Goal: Navigation & Orientation: Understand site structure

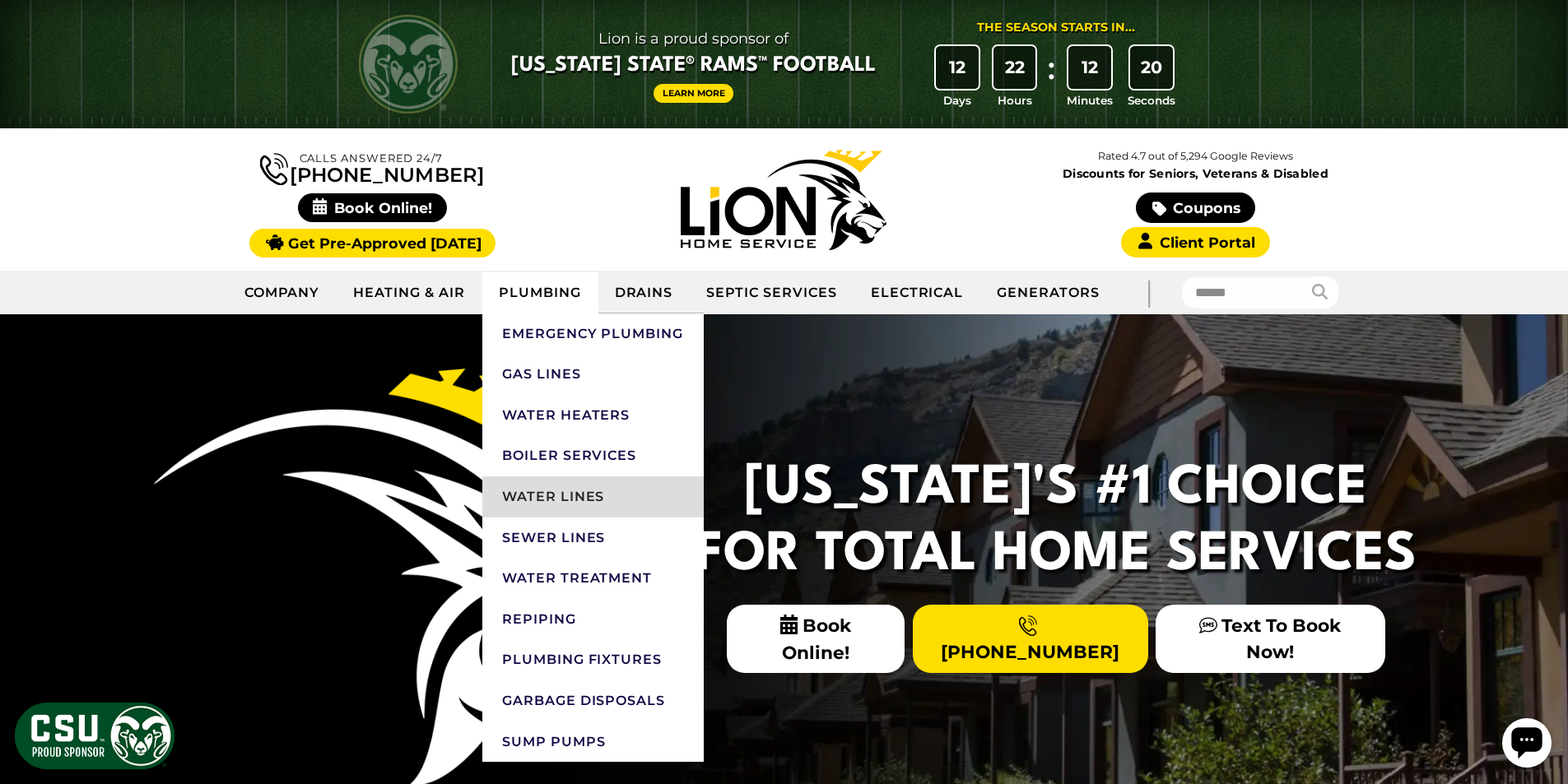
click at [557, 496] on link "Water Lines" at bounding box center [593, 497] width 222 height 41
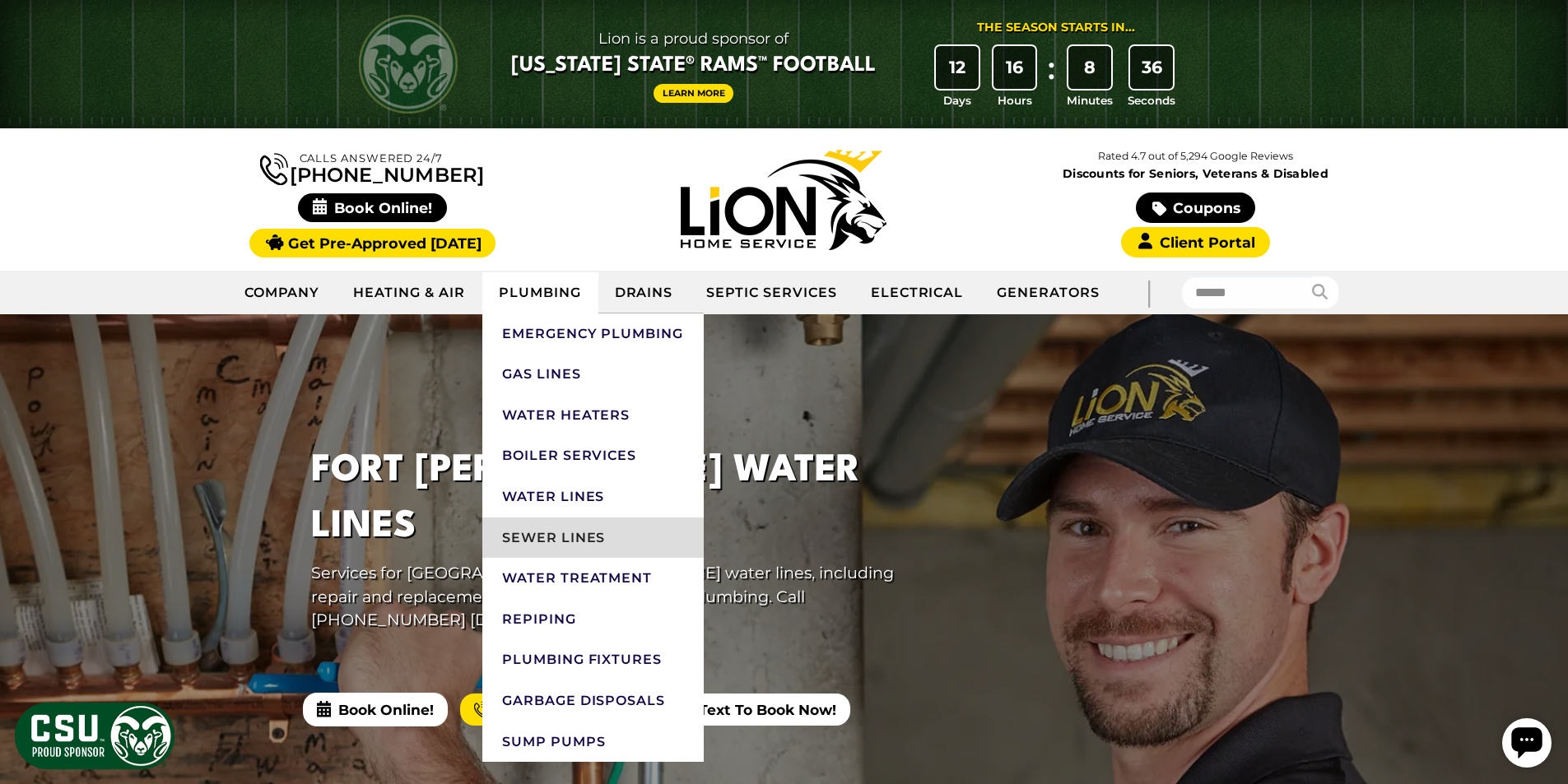
click at [567, 537] on link "Sewer Lines" at bounding box center [593, 537] width 222 height 41
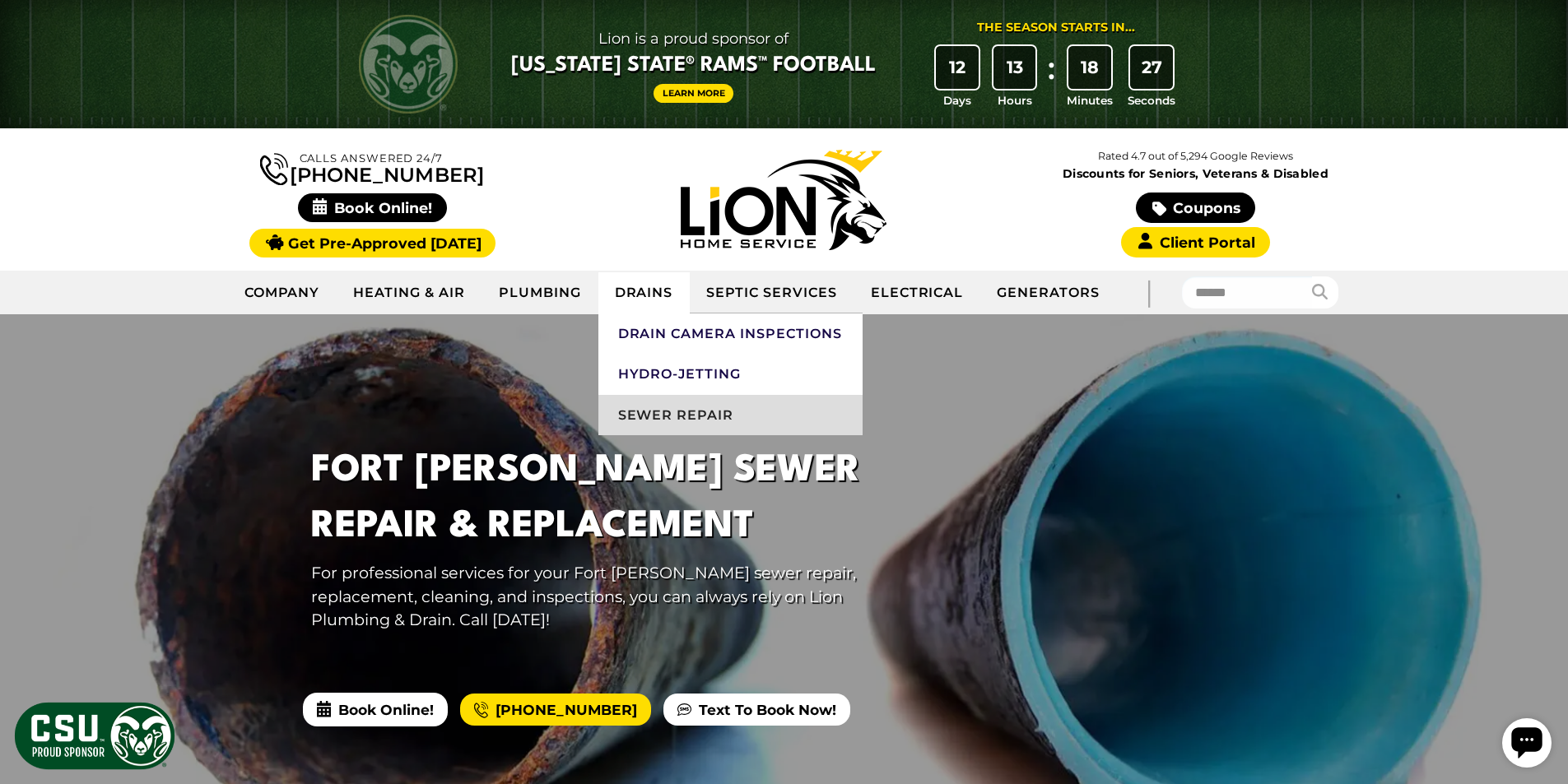
click at [650, 416] on link "Sewer Repair" at bounding box center [730, 415] width 264 height 41
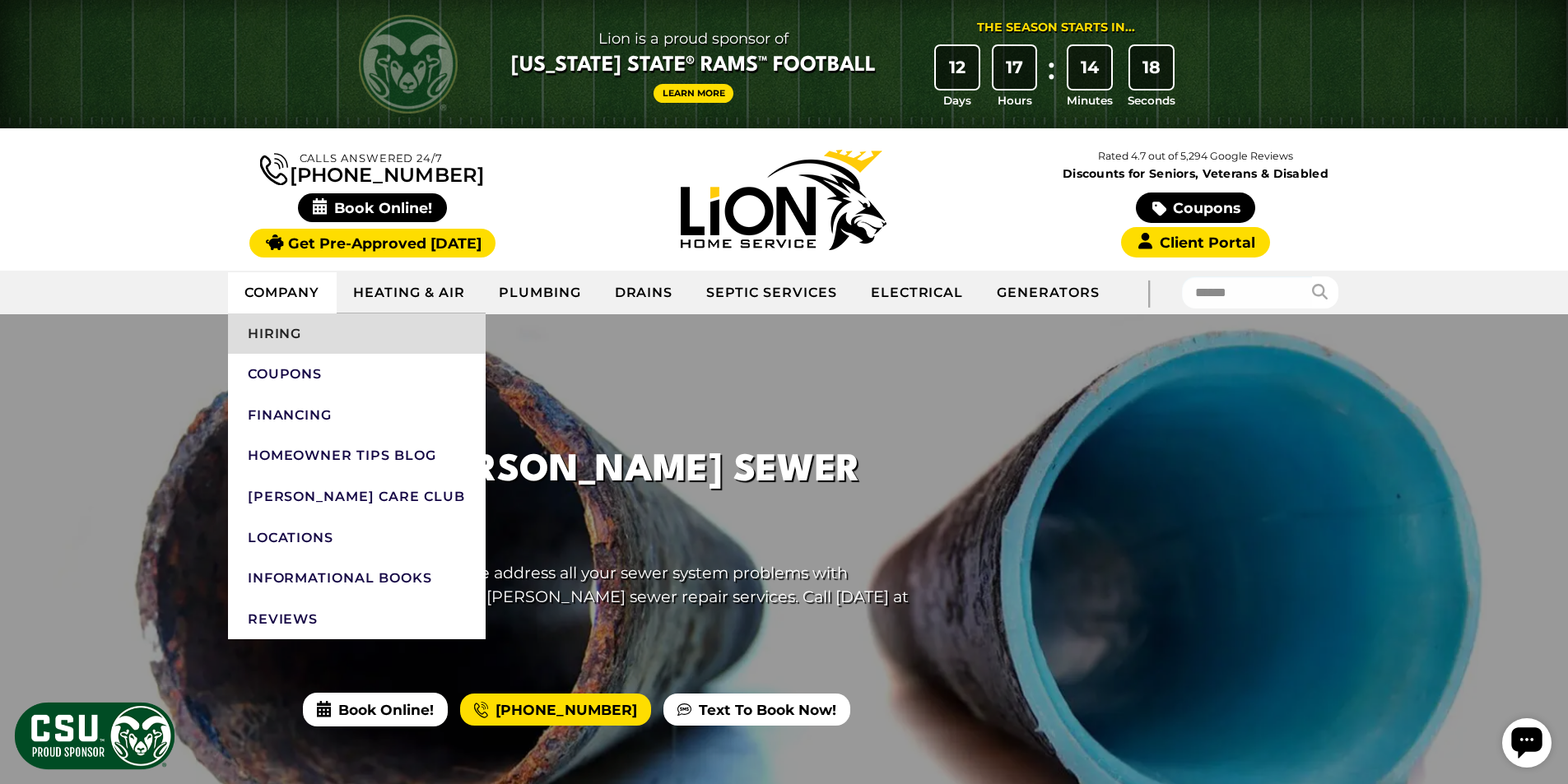
click at [276, 333] on link "Hiring" at bounding box center [357, 334] width 258 height 41
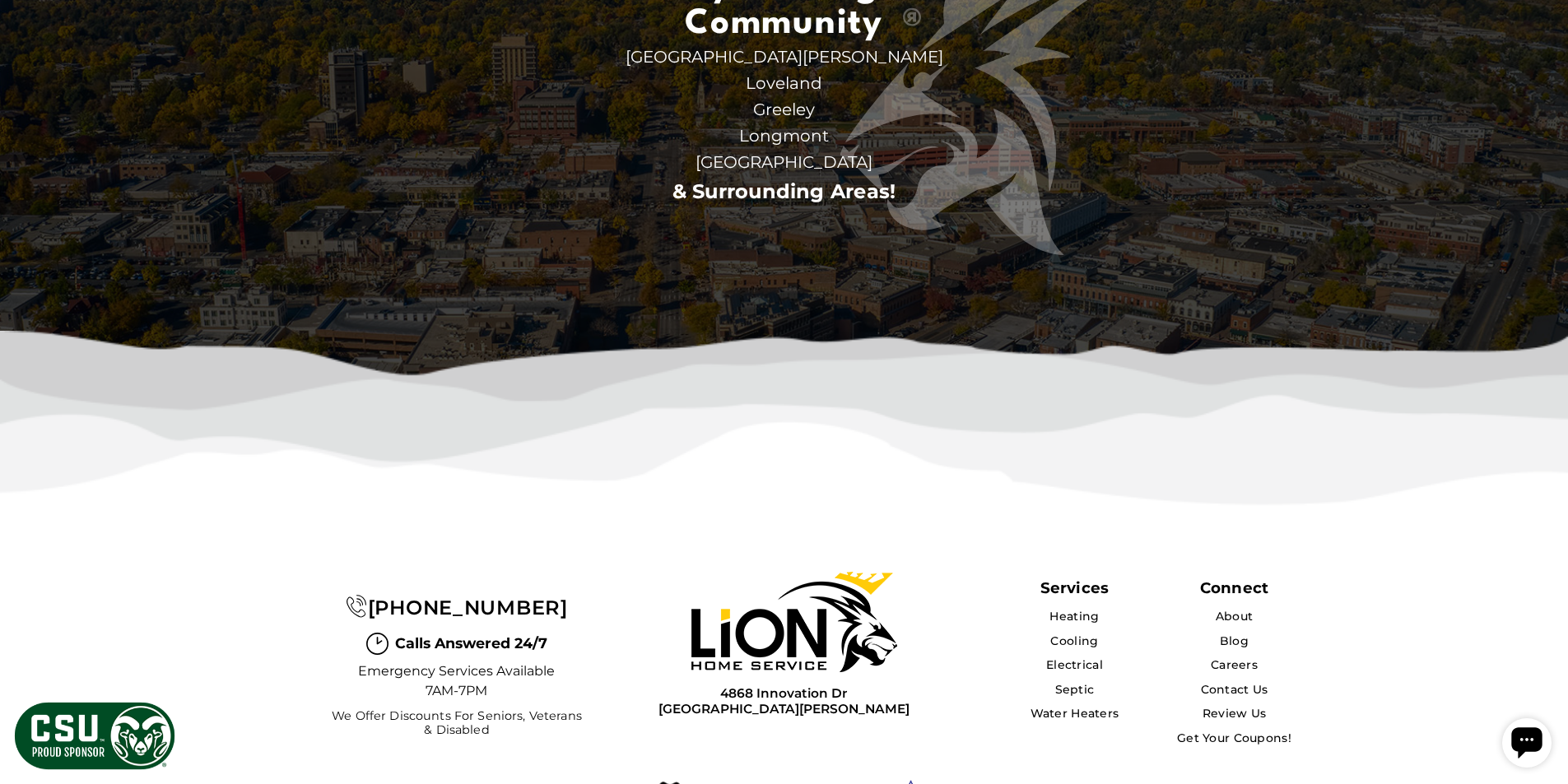
scroll to position [5115, 0]
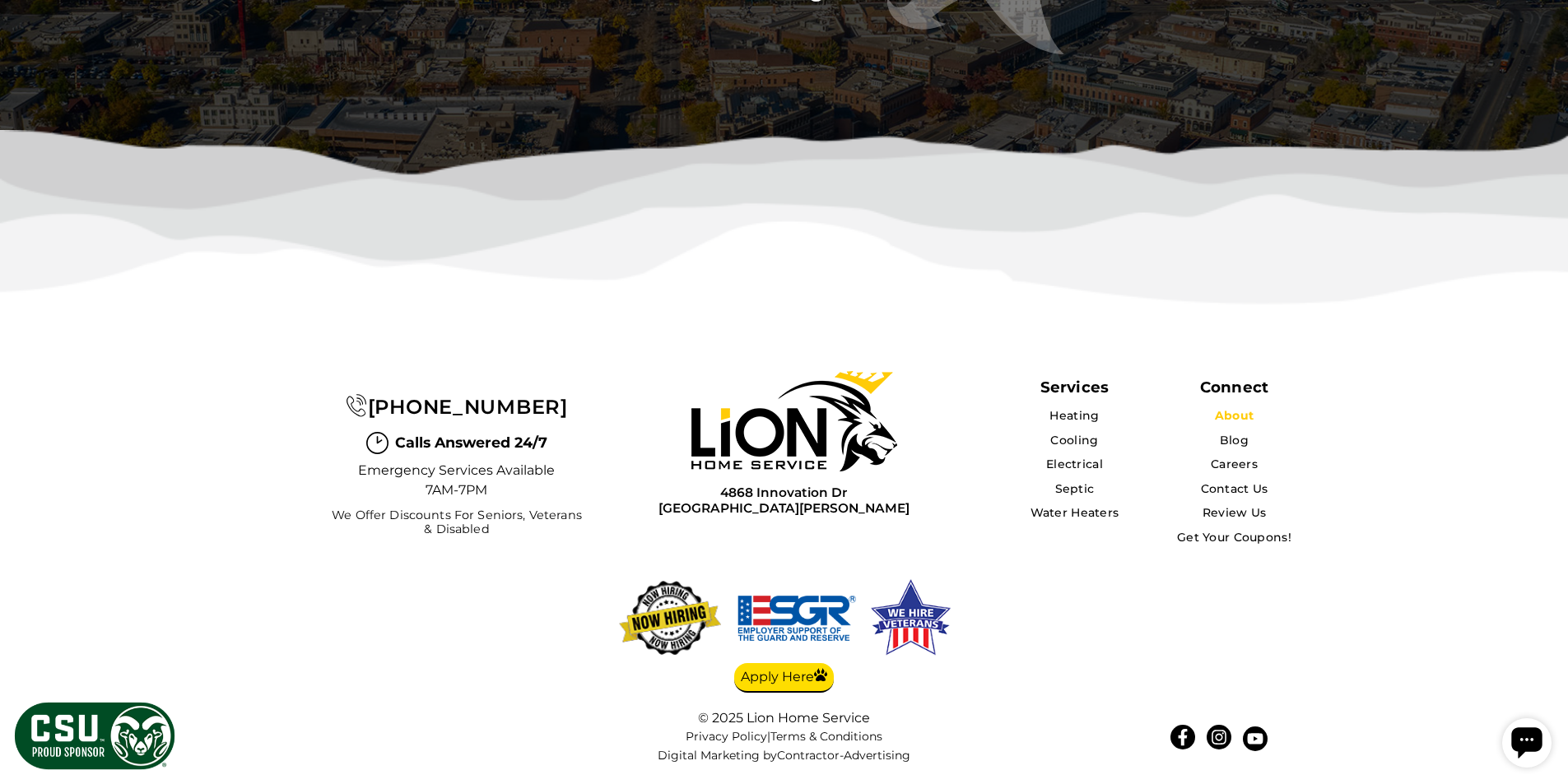
click at [1234, 412] on link "About" at bounding box center [1234, 415] width 39 height 15
